Goal: Task Accomplishment & Management: Use online tool/utility

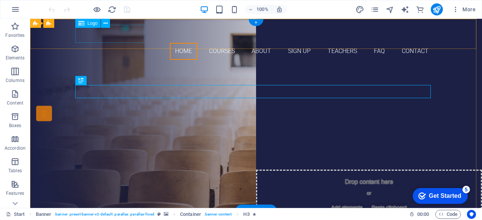
click at [108, 37] on div at bounding box center [256, 34] width 356 height 18
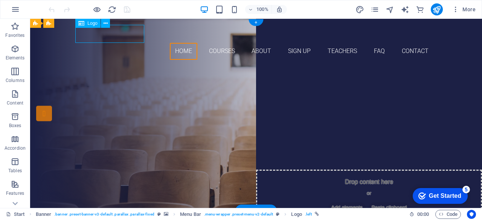
click at [108, 37] on div at bounding box center [256, 34] width 356 height 18
select select "px"
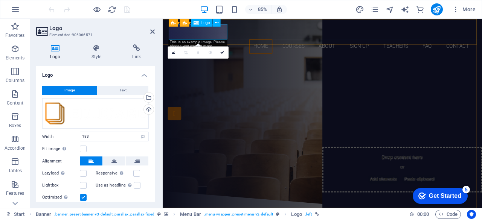
click at [203, 36] on div at bounding box center [351, 34] width 356 height 18
click at [216, 38] on div at bounding box center [351, 34] width 356 height 18
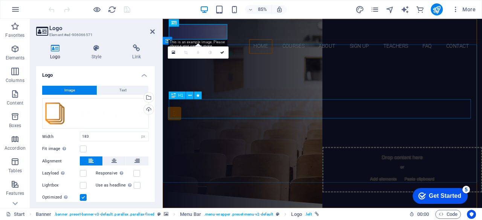
click at [266, 126] on div "Join our Language School" at bounding box center [351, 126] width 356 height 23
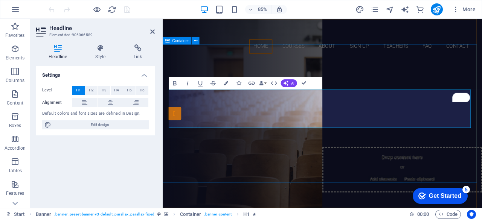
click at [345, 66] on div "Are you ready to learn new languages? International college of Business & MANAG…" at bounding box center [351, 155] width 376 height 179
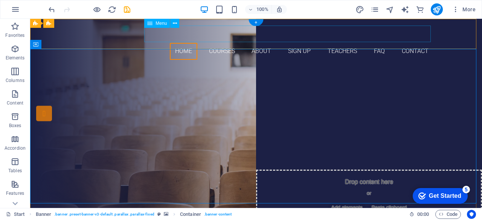
click at [216, 43] on nav "Home Courses About Sign up Teachers FAQ Contact" at bounding box center [256, 51] width 356 height 17
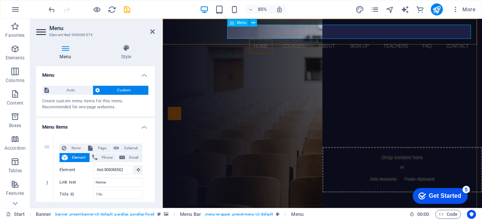
click at [310, 43] on nav "Home Courses About Sign up Teachers FAQ Contact" at bounding box center [351, 51] width 356 height 17
drag, startPoint x: 153, startPoint y: 85, endPoint x: 154, endPoint y: 99, distance: 13.6
click at [154, 99] on div "Menu Auto Custom Create custom menu items for this menu. Recommended for one-pa…" at bounding box center [95, 134] width 119 height 136
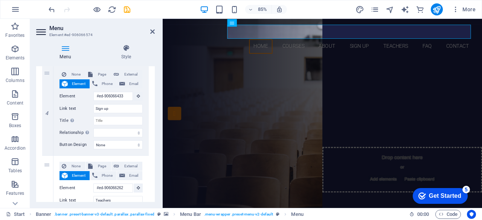
scroll to position [345, 0]
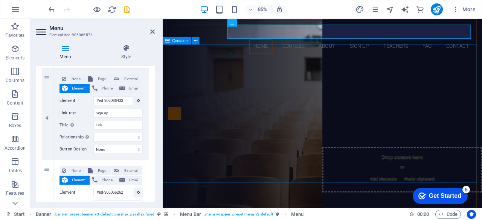
click at [208, 78] on div "Are you ready to learn new languages? International college of Business & MANAG…" at bounding box center [351, 155] width 376 height 179
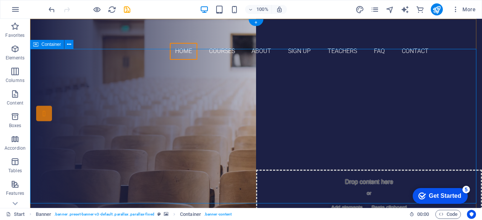
click at [158, 71] on div "Are you ready to learn new languages? International college of Business & MANAG…" at bounding box center [256, 155] width 452 height 179
click at [157, 71] on div "Are you ready to learn new languages? International college of Business & MANAG…" at bounding box center [256, 155] width 452 height 179
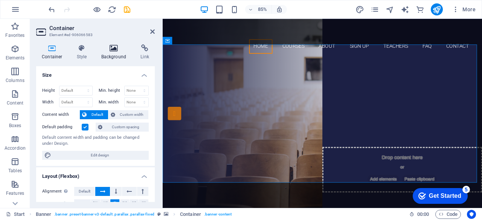
click at [116, 52] on h4 "Background" at bounding box center [116, 52] width 40 height 16
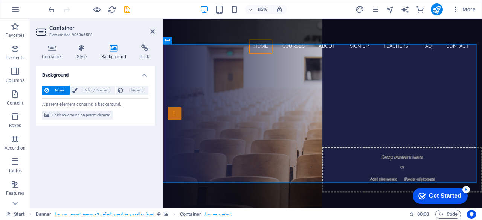
click at [116, 52] on h4 "Background" at bounding box center [116, 52] width 40 height 16
click at [115, 49] on icon at bounding box center [114, 48] width 37 height 8
click at [113, 51] on icon at bounding box center [114, 48] width 37 height 8
click at [113, 52] on icon at bounding box center [114, 48] width 37 height 8
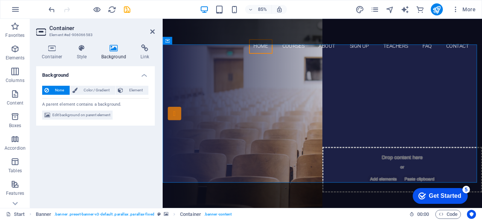
click at [113, 52] on h4 "Background" at bounding box center [116, 52] width 40 height 16
click at [83, 54] on h4 "Style" at bounding box center [83, 52] width 24 height 16
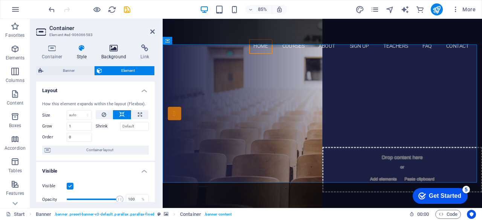
click at [115, 49] on icon at bounding box center [114, 48] width 37 height 8
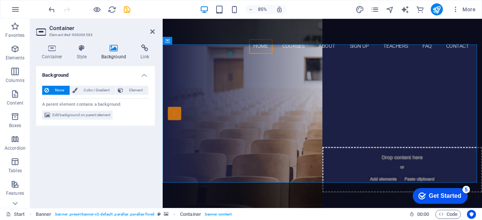
click at [112, 55] on h4 "Background" at bounding box center [116, 52] width 40 height 16
click at [80, 117] on span "Edit background on parent element" at bounding box center [81, 115] width 58 height 9
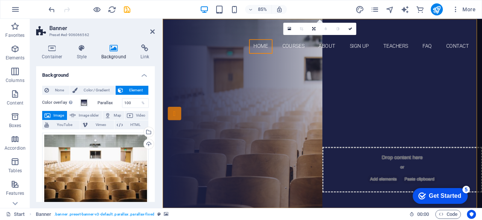
click at [58, 115] on span "Image" at bounding box center [59, 115] width 12 height 9
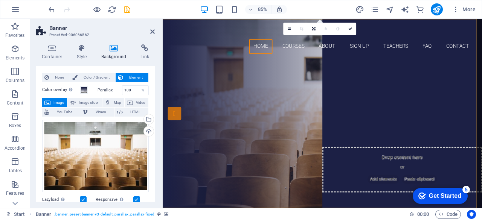
scroll to position [15, 0]
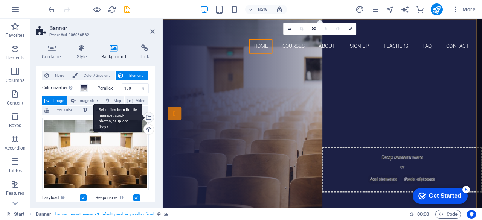
click at [148, 116] on div "Select files from the file manager, stock photos, or upload file(s)" at bounding box center [147, 118] width 11 height 11
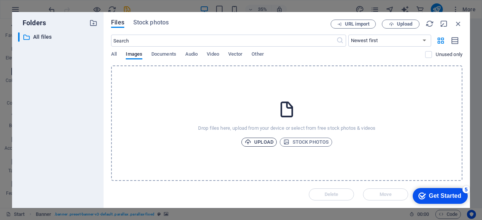
click at [263, 142] on span "Upload" at bounding box center [259, 142] width 29 height 9
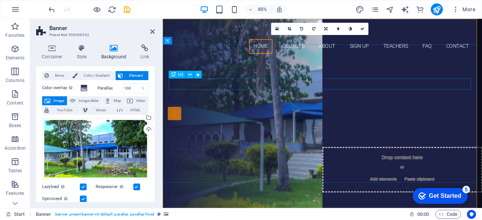
click at [350, 102] on div "Are you ready to learn new languages?" at bounding box center [351, 108] width 356 height 13
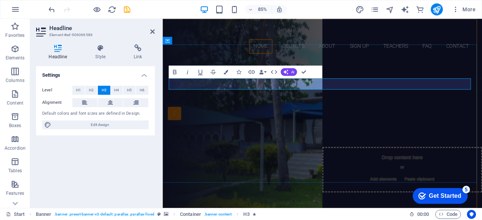
click at [335, 102] on span "Are you ready to learn new languages?" at bounding box center [351, 108] width 222 height 12
click at [203, 34] on div at bounding box center [351, 34] width 356 height 18
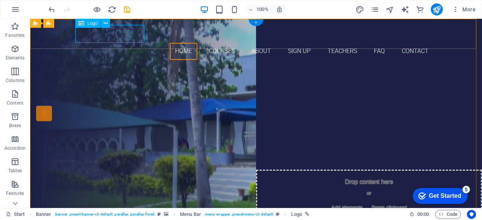
click at [118, 40] on div at bounding box center [256, 34] width 356 height 18
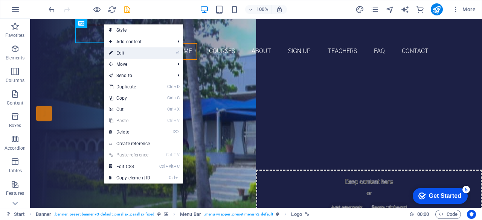
click at [125, 51] on link "⏎ Edit" at bounding box center [129, 52] width 50 height 11
select select "px"
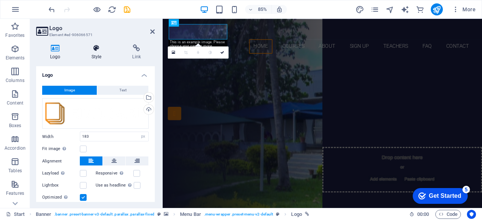
click at [96, 54] on h4 "Style" at bounding box center [98, 52] width 41 height 16
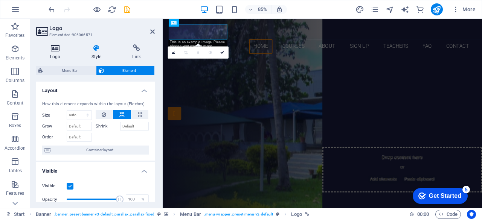
click at [57, 53] on h4 "Logo" at bounding box center [56, 52] width 41 height 16
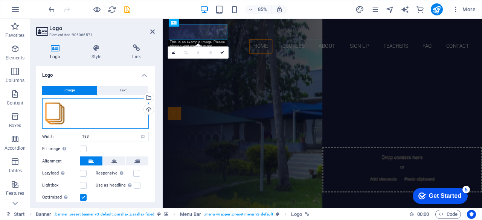
click at [59, 115] on div "Drag files here, click to choose files or select files from Files or our free s…" at bounding box center [95, 113] width 107 height 31
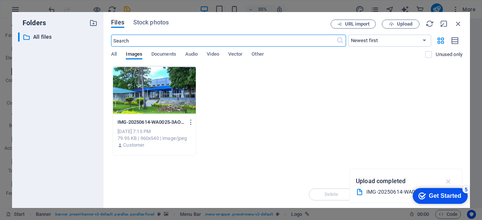
click at [448, 182] on icon "button" at bounding box center [449, 181] width 9 height 8
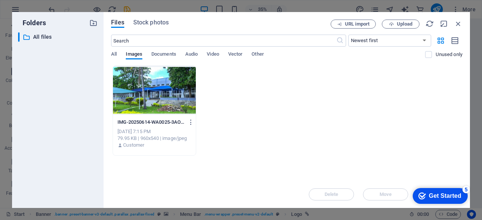
click at [387, 140] on div "IMG-20250614-WA0025-3AO46pClyqnB--eJ_AqRPw.jpg IMG-20250614-WA0025-3AO46pClyqnB…" at bounding box center [286, 111] width 351 height 90
click at [402, 26] on span "Upload" at bounding box center [404, 24] width 15 height 5
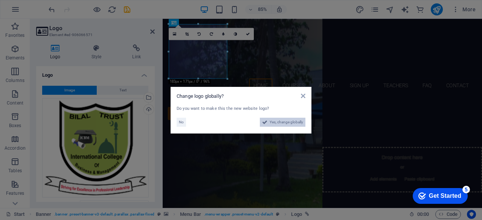
click at [284, 125] on span "Yes, change globally" at bounding box center [287, 122] width 34 height 9
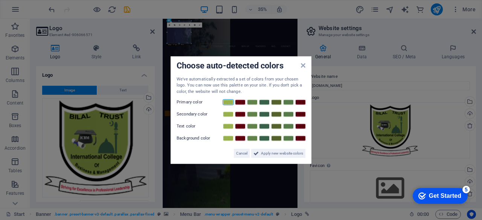
click at [228, 104] on link at bounding box center [228, 102] width 11 height 6
click at [273, 155] on span "Apply new website colors" at bounding box center [282, 153] width 42 height 9
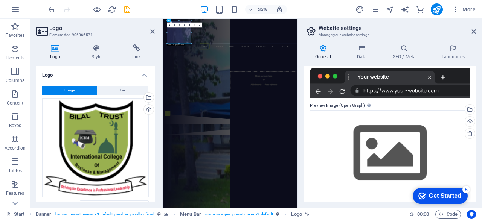
scroll to position [140, 0]
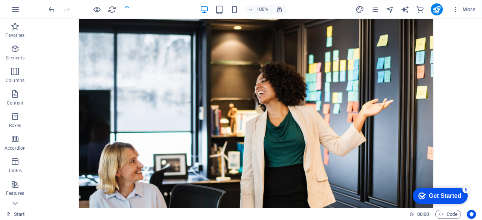
scroll to position [0, 0]
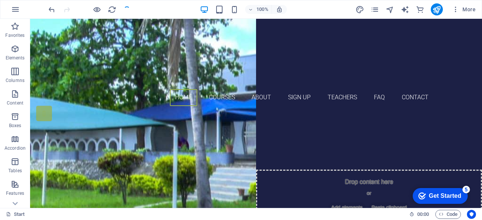
drag, startPoint x: 480, startPoint y: 34, endPoint x: 512, endPoint y: 37, distance: 31.9
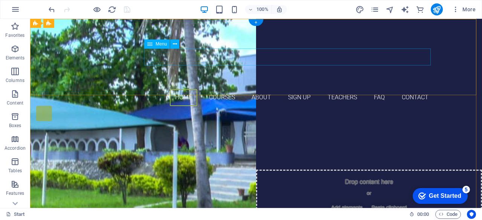
click at [219, 89] on nav "Home Courses About Sign up Teachers FAQ Contact" at bounding box center [256, 97] width 356 height 17
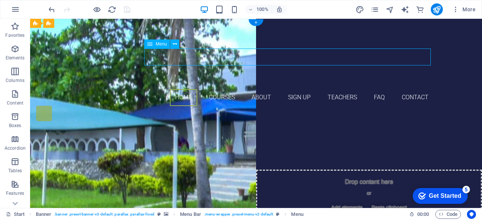
click at [219, 89] on nav "Home Courses About Sign up Teachers FAQ Contact" at bounding box center [256, 97] width 356 height 17
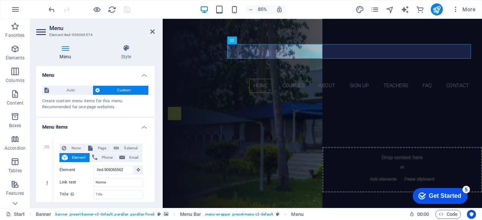
drag, startPoint x: 155, startPoint y: 86, endPoint x: 154, endPoint y: 99, distance: 14.0
click at [154, 99] on div "Menu Style Menu Auto Custom Create custom menu items for this menu. Recommended…" at bounding box center [95, 123] width 131 height 170
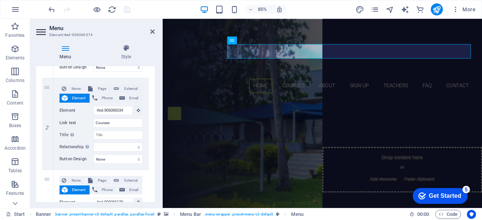
scroll to position [163, 0]
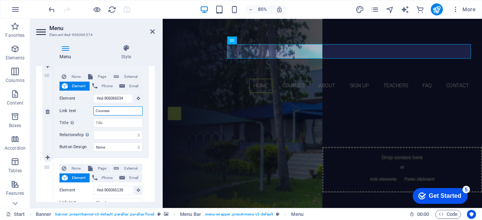
drag, startPoint x: 113, startPoint y: 112, endPoint x: 93, endPoint y: 113, distance: 19.7
click at [93, 113] on div "Link text Courses" at bounding box center [101, 111] width 83 height 9
type input "A"
select select
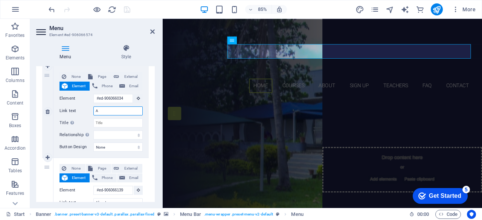
select select
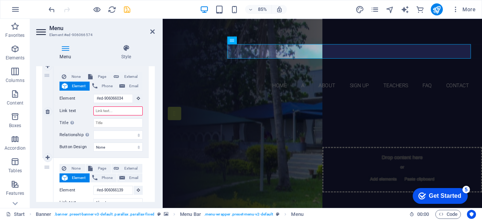
select select
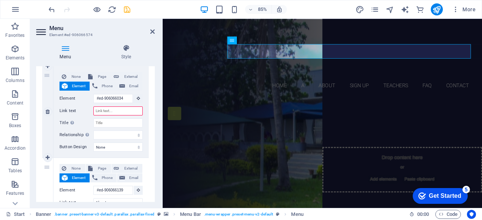
select select
type input "Progr"
select select
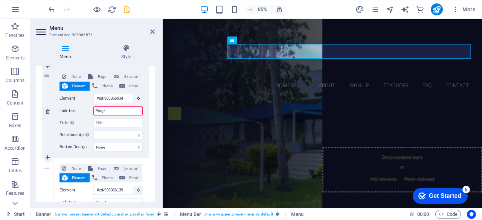
select select
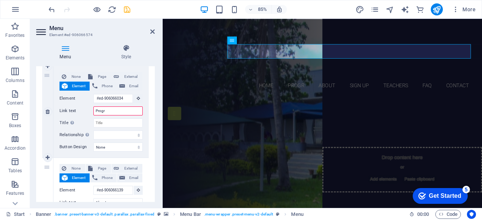
type input "Progra"
select select
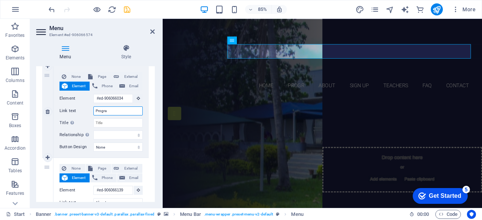
select select
type input "Program"
select select
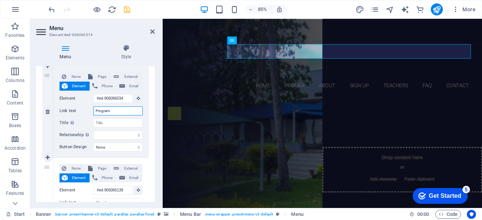
select select
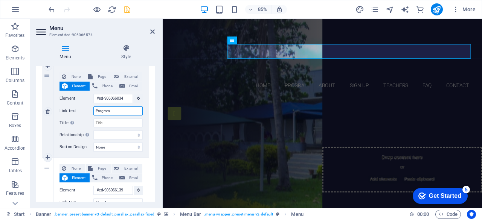
select select
type input "Programm"
select select
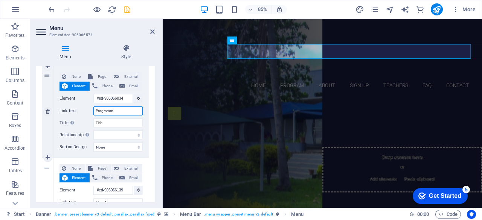
select select
type input "Program"
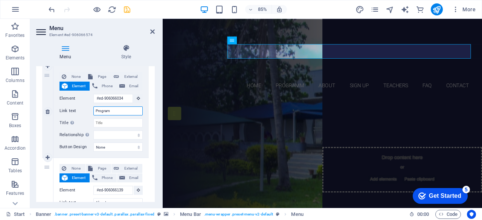
select select
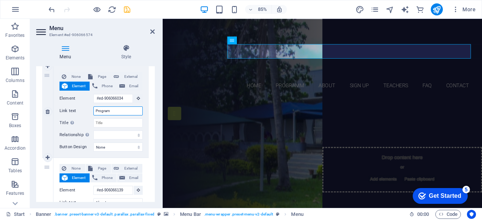
select select
type input "Programs"
select select
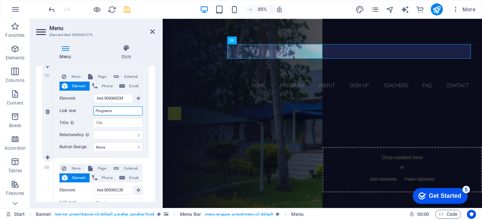
select select
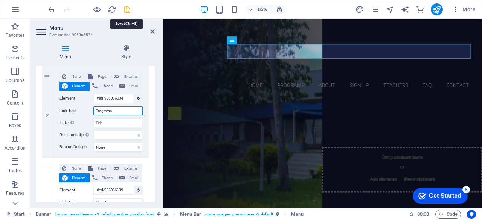
type input "Programs"
click at [128, 10] on icon "save" at bounding box center [127, 9] width 9 height 9
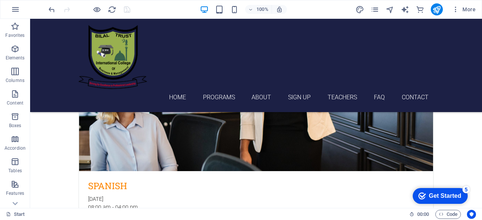
scroll to position [0, 0]
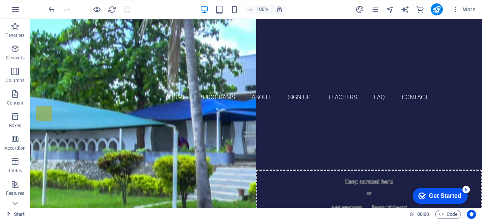
drag, startPoint x: 479, startPoint y: 32, endPoint x: 512, endPoint y: 23, distance: 34.3
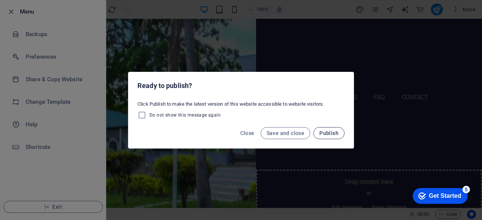
click at [331, 132] on span "Publish" at bounding box center [328, 133] width 19 height 6
